Goal: Task Accomplishment & Management: Manage account settings

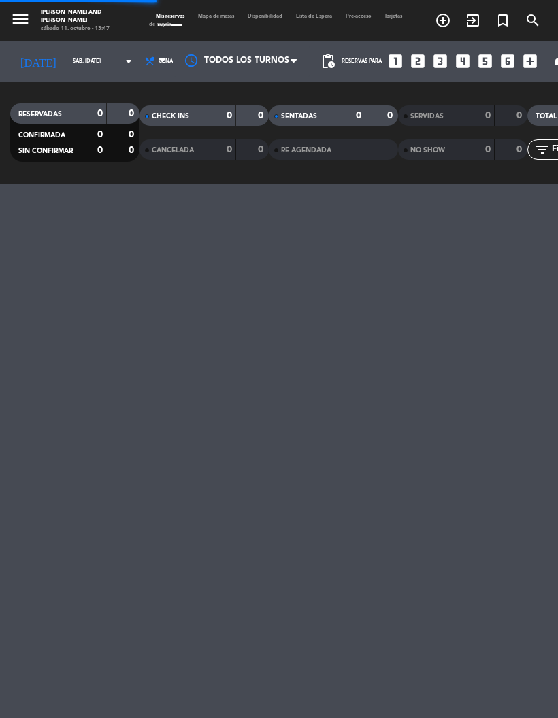
select select "es"
select select "dinner"
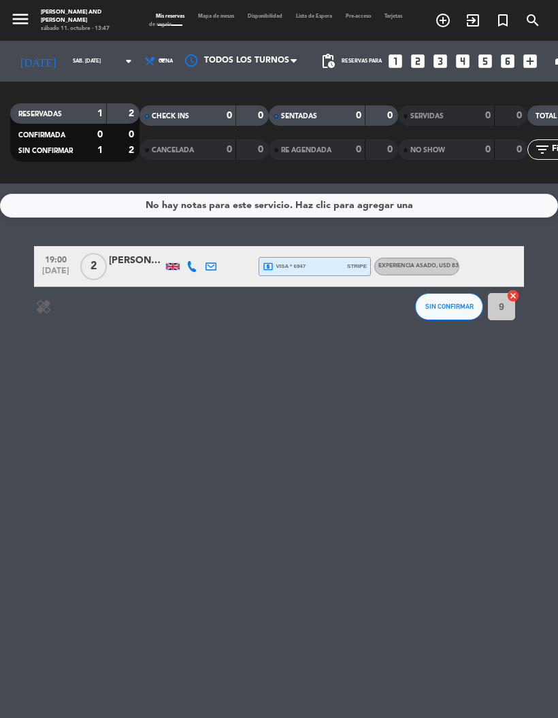
click at [85, 61] on input "sáb. [DATE]" at bounding box center [103, 62] width 74 height 20
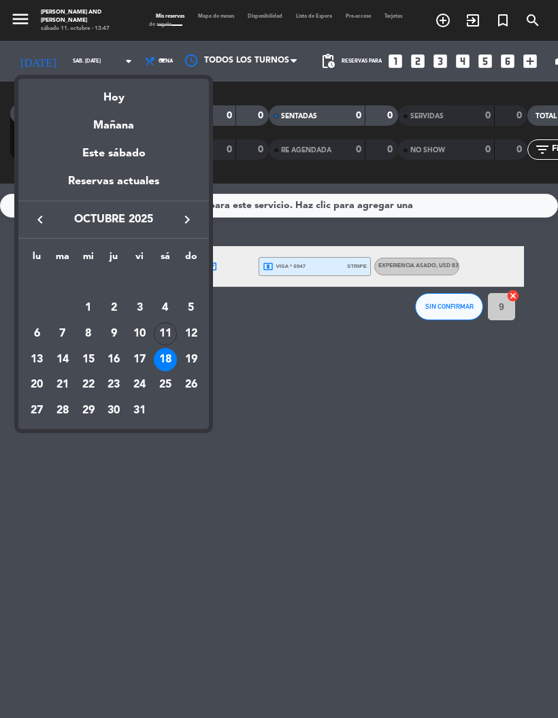
click at [63, 413] on div "28" at bounding box center [62, 410] width 23 height 23
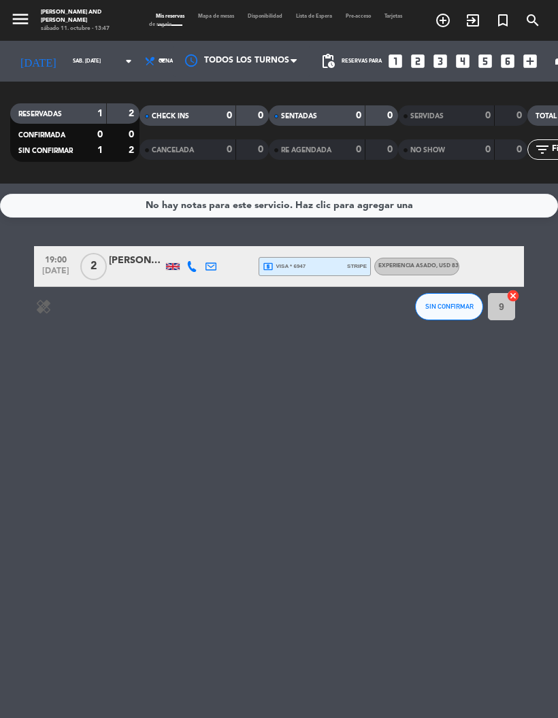
type input "[DATE] oct."
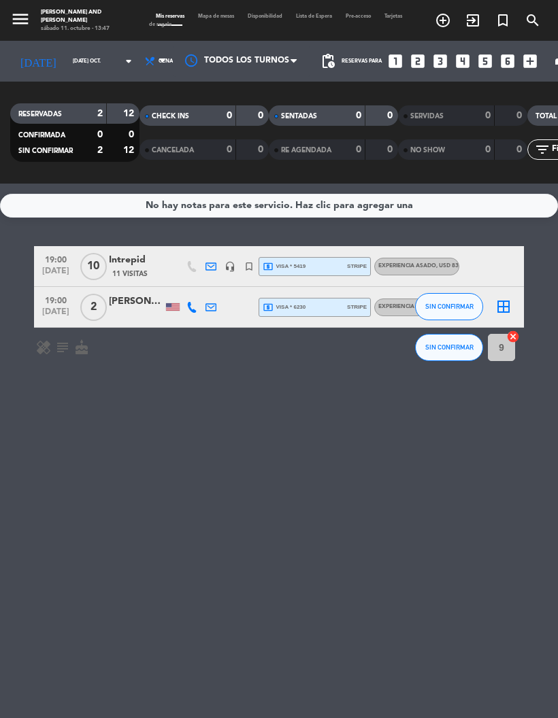
click at [173, 67] on div at bounding box center [241, 61] width 136 height 31
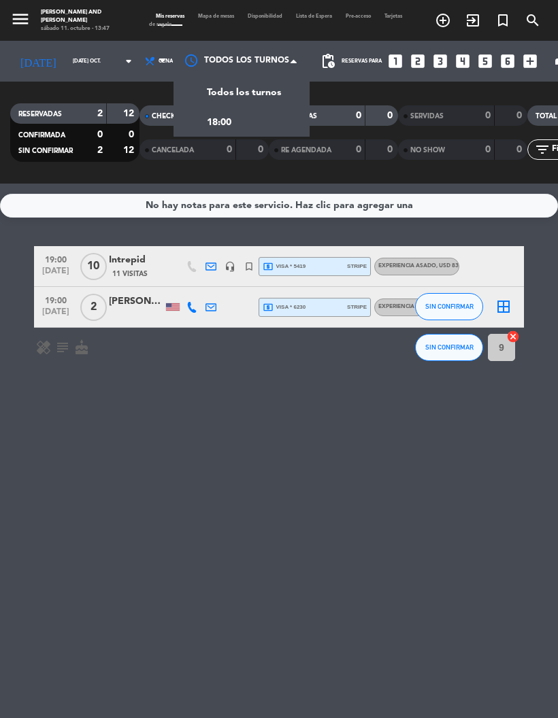
click at [140, 58] on select "Todos los servicios Almuerzo Cena" at bounding box center [156, 61] width 33 height 30
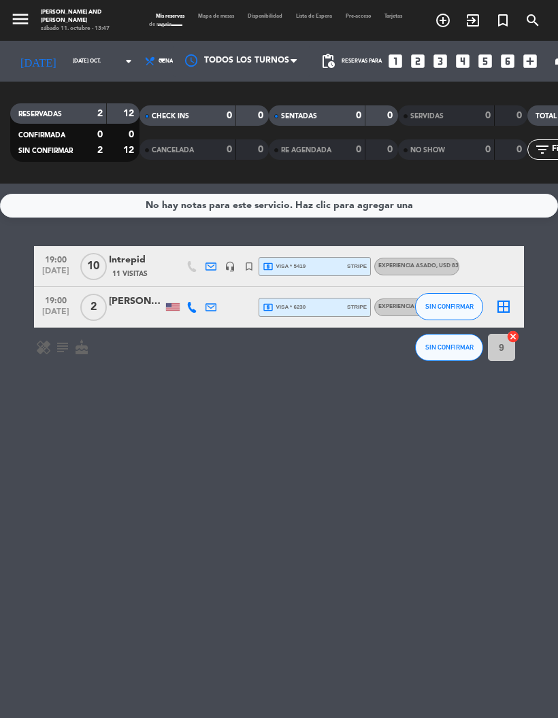
select select "lunch"
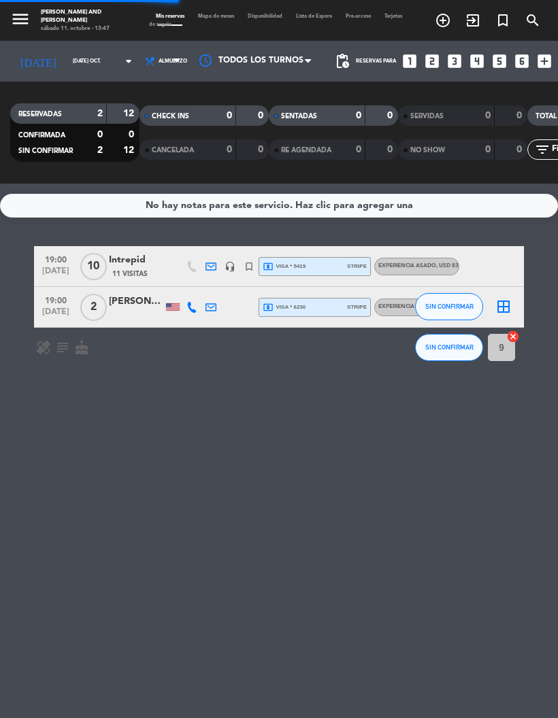
select select "lunch"
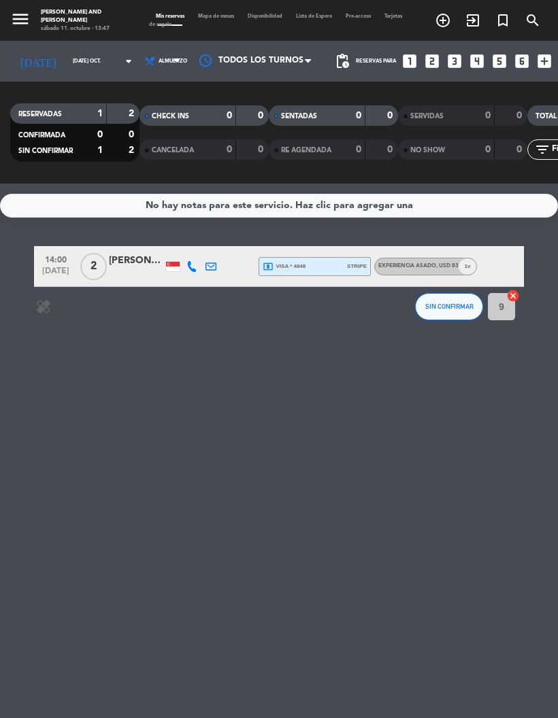
click at [120, 269] on div at bounding box center [136, 274] width 54 height 11
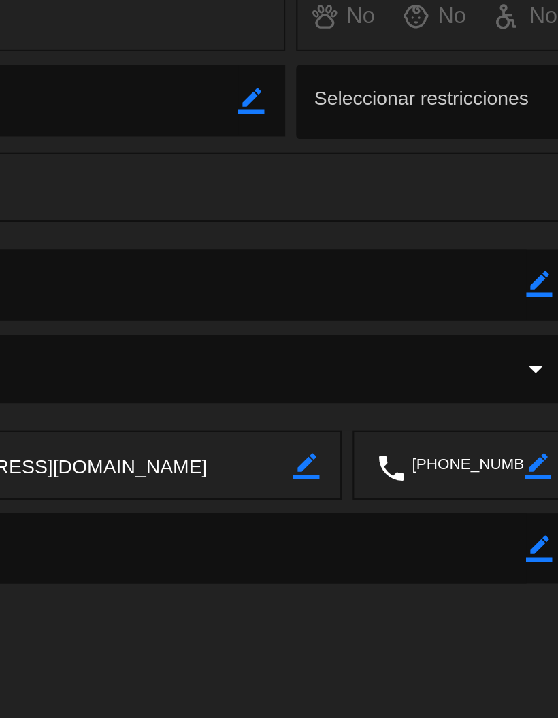
select select "lunch"
